Goal: Task Accomplishment & Management: Use online tool/utility

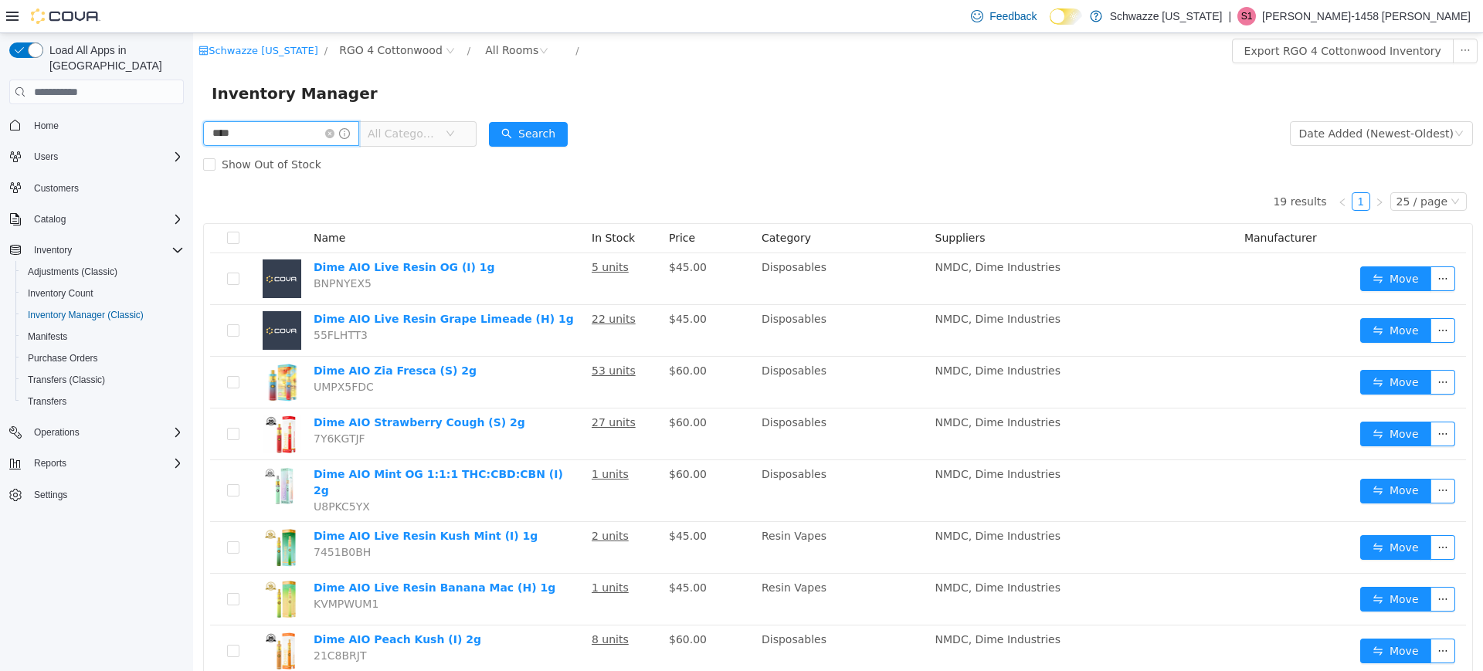
click at [292, 140] on input "****" at bounding box center [281, 133] width 156 height 25
click at [334, 132] on icon "icon: close-circle" at bounding box center [329, 133] width 9 height 9
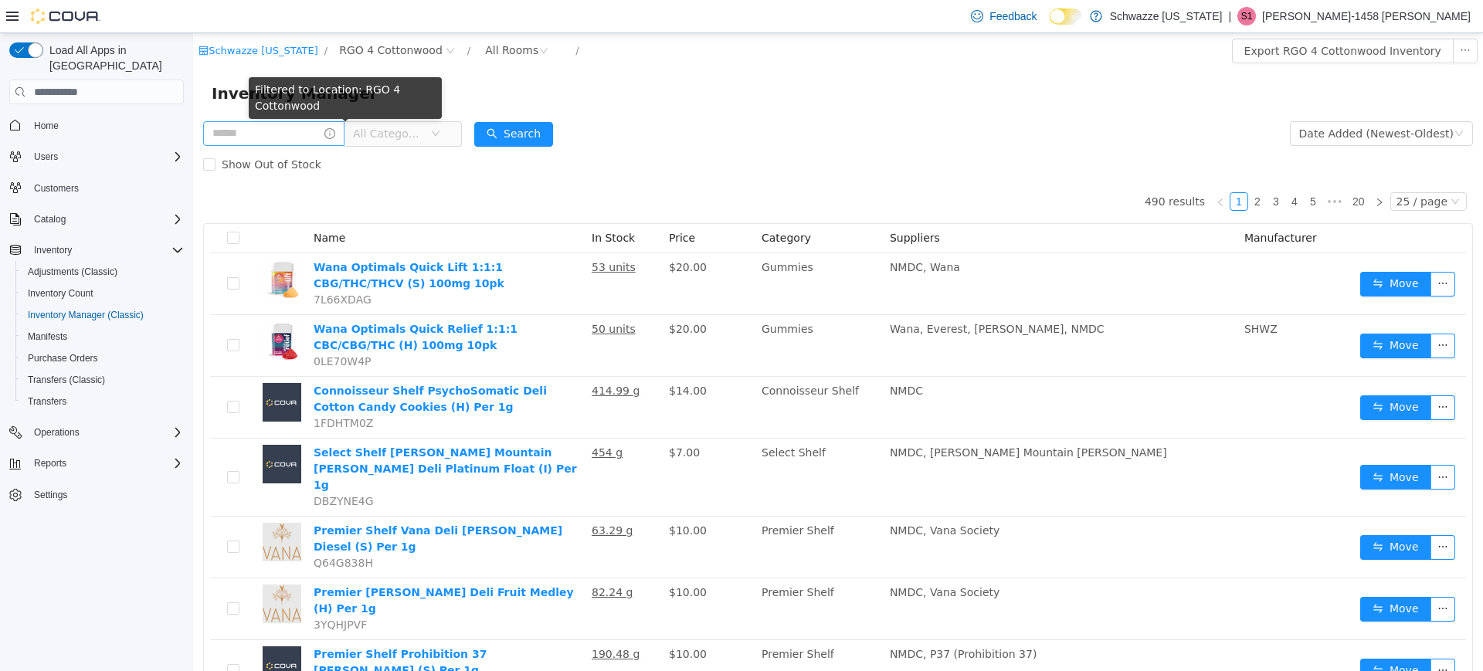
click at [848, 124] on form "All Categories Date Added (Newest-Oldest) Search Show Out of Stock" at bounding box center [838, 149] width 1270 height 62
click at [749, 149] on div "Show Out of Stock" at bounding box center [838, 164] width 1270 height 31
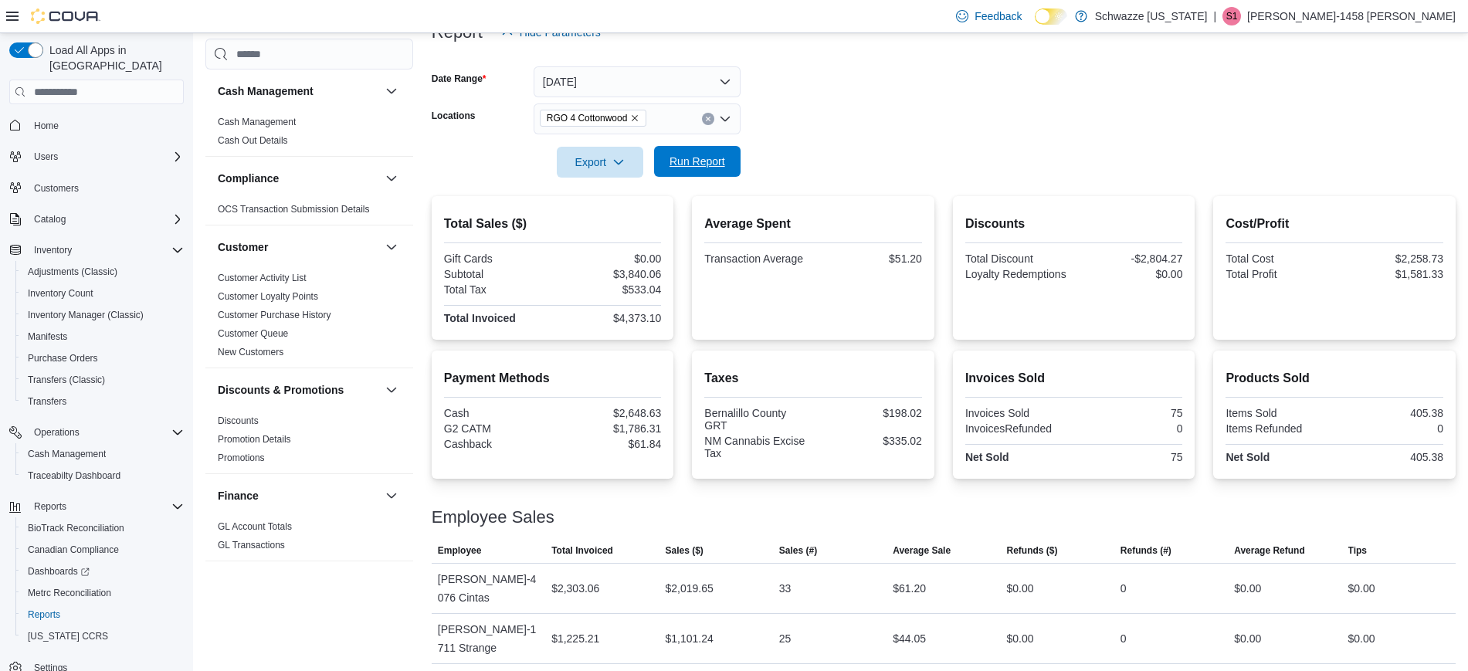
scroll to position [919, 0]
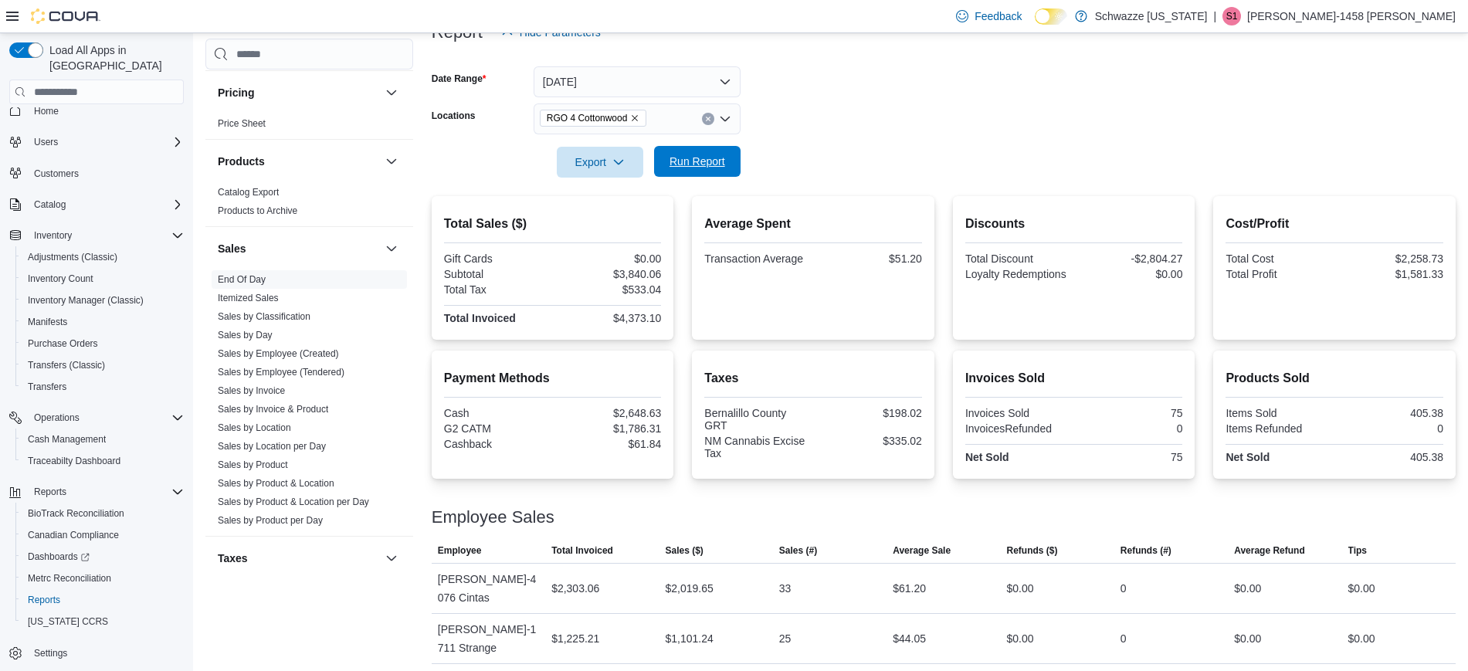
click at [687, 163] on span "Run Report" at bounding box center [698, 161] width 56 height 15
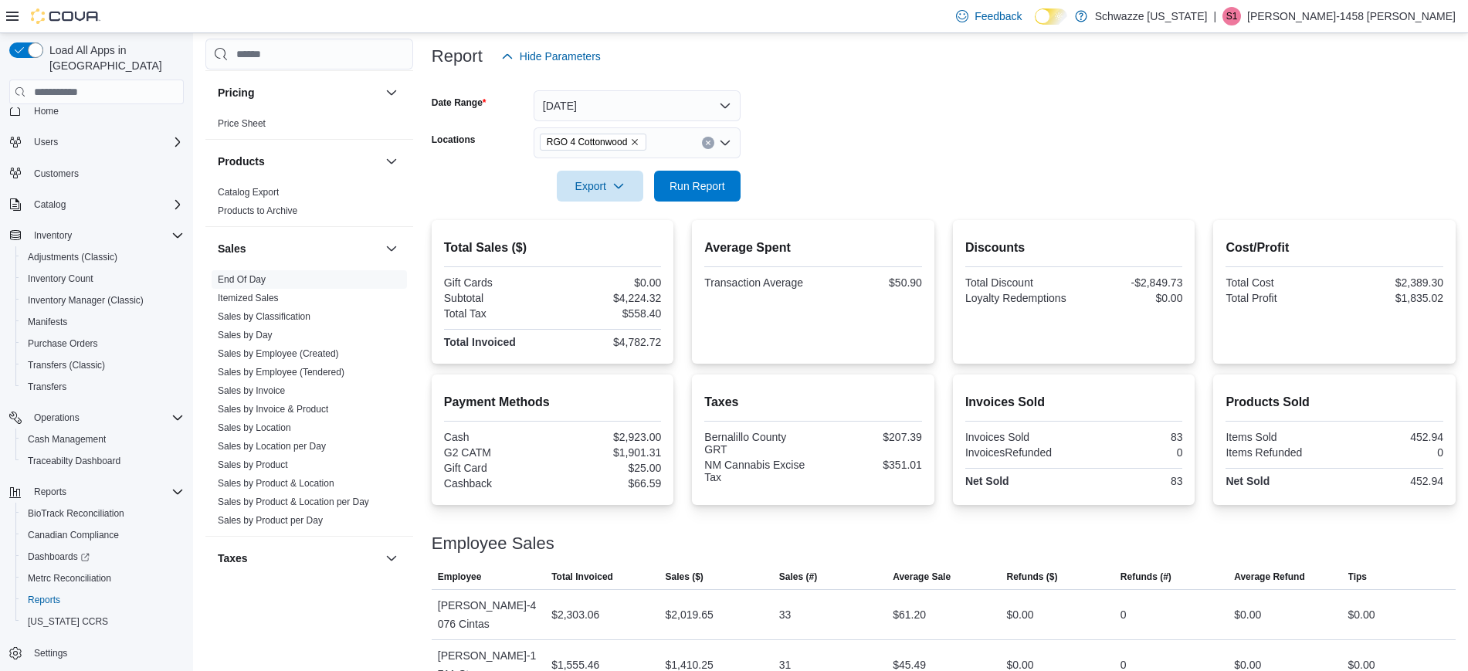
scroll to position [182, 0]
click at [687, 160] on div at bounding box center [944, 165] width 1024 height 12
click at [703, 185] on span "Run Report" at bounding box center [698, 185] width 56 height 15
click at [708, 191] on span "Run Report" at bounding box center [698, 185] width 56 height 15
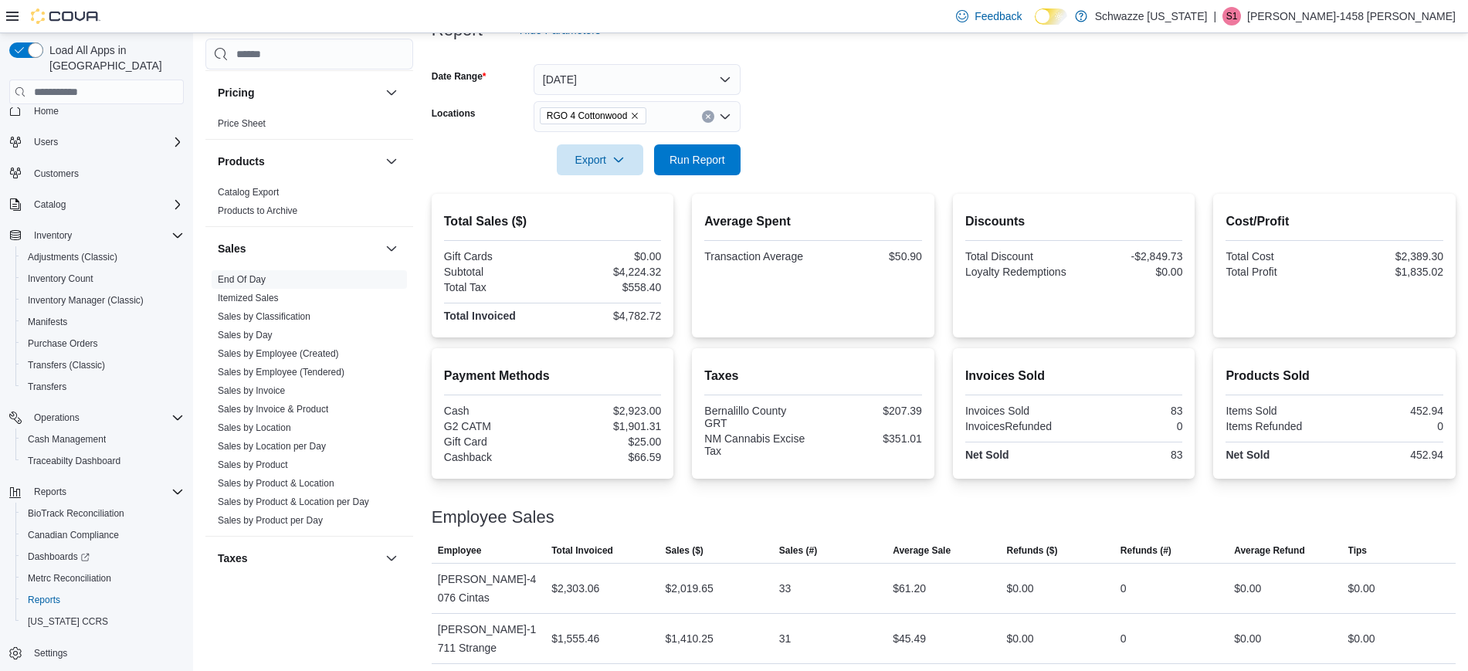
scroll to position [0, 0]
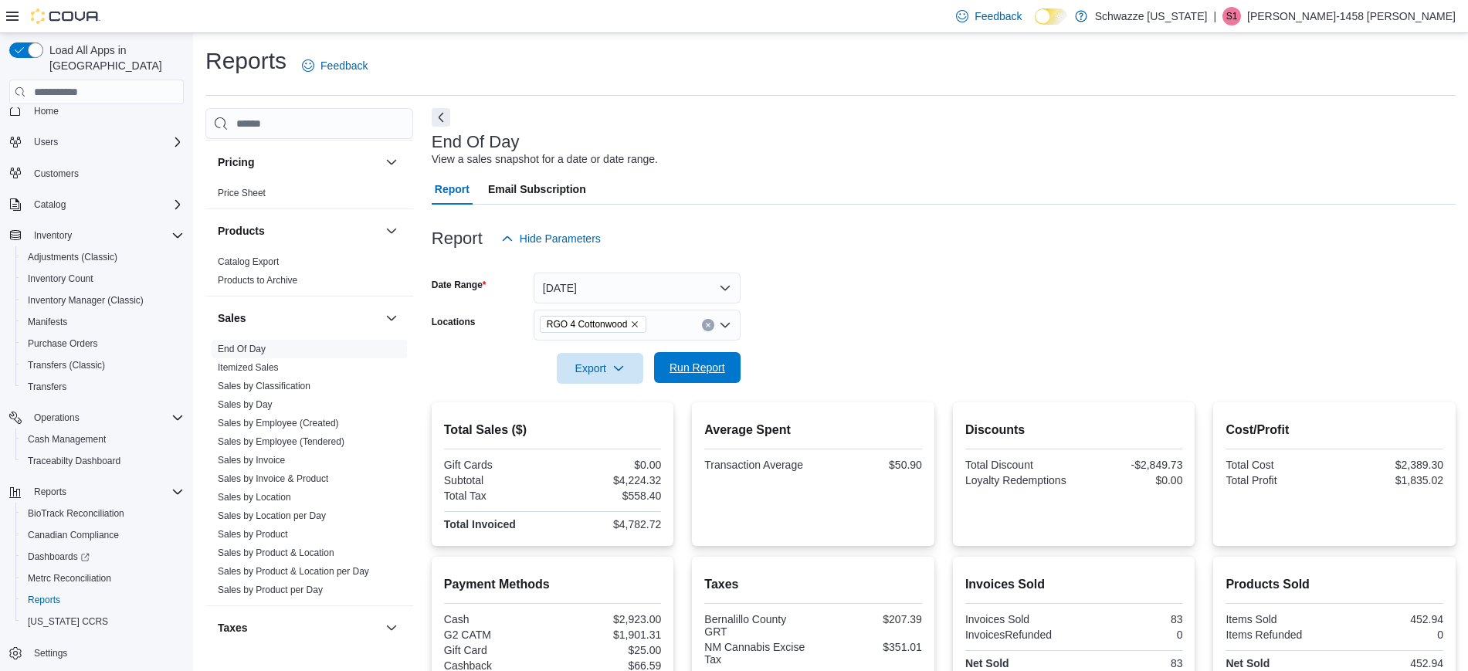
click at [717, 371] on span "Run Report" at bounding box center [698, 367] width 56 height 15
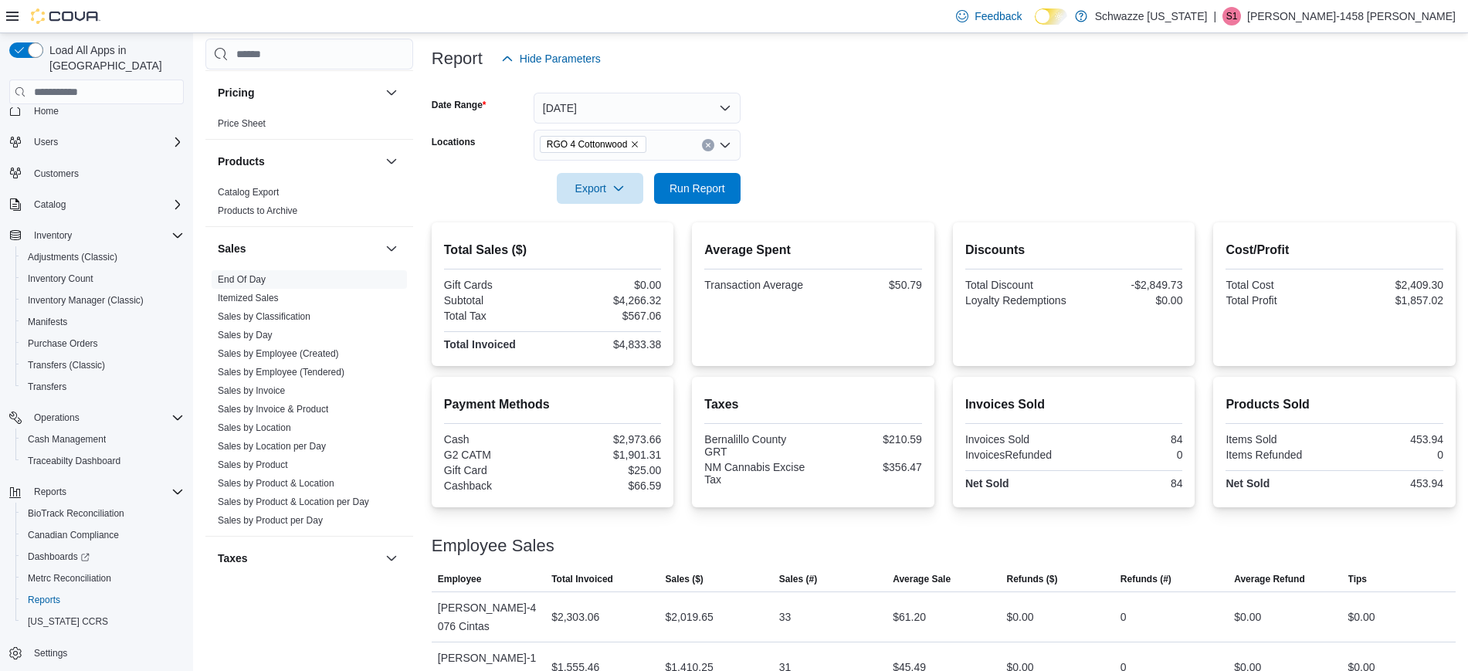
scroll to position [209, 0]
